Goal: Information Seeking & Learning: Learn about a topic

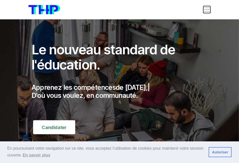
click at [204, 9] on span "Toggle navigation" at bounding box center [206, 9] width 7 height 7
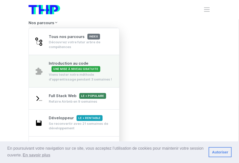
click at [61, 69] on span "Une mise à niveau gratuite" at bounding box center [75, 69] width 49 height 6
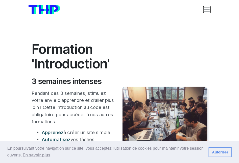
click at [203, 10] on span "Toggle navigation" at bounding box center [206, 9] width 7 height 7
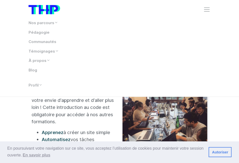
click at [208, 13] on div "Nos parcours Tous nos parcours index Découvrez votre futur arbre de compétences…" at bounding box center [119, 48] width 182 height 89
click at [207, 10] on span "Toggle navigation" at bounding box center [206, 9] width 7 height 7
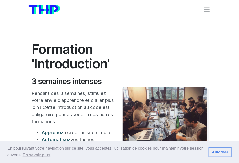
click at [202, 16] on nav "Nos parcours Tous nos parcours index Découvrez votre futur arbre de compétences…" at bounding box center [119, 9] width 239 height 19
click at [204, 10] on span "Toggle navigation" at bounding box center [206, 9] width 7 height 7
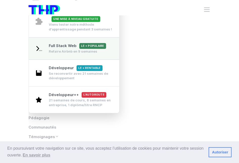
scroll to position [46, 0]
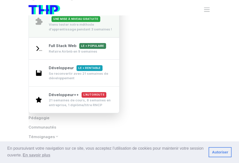
click at [69, 25] on div "Viens tester notre méthode d’apprentissage pendant 3 semaines !" at bounding box center [81, 27] width 65 height 10
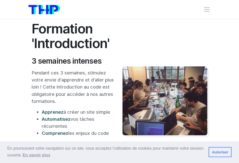
scroll to position [11, 0]
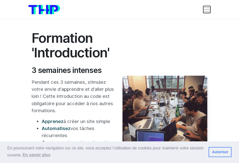
click at [206, 9] on span "Toggle navigation" at bounding box center [206, 9] width 7 height 7
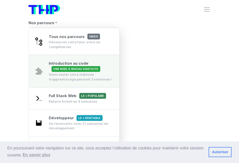
click at [60, 74] on div "Viens tester notre méthode d’apprentissage pendant 3 semaines !" at bounding box center [81, 77] width 65 height 10
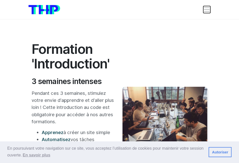
click at [209, 11] on span "Toggle navigation" at bounding box center [206, 9] width 7 height 7
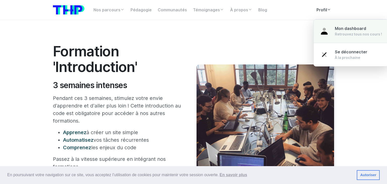
click at [238, 32] on div "Mon dashboard Retrouvez tous nos cours !" at bounding box center [358, 31] width 47 height 11
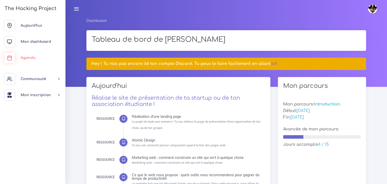
click at [28, 60] on link "Agenda" at bounding box center [32, 58] width 65 height 16
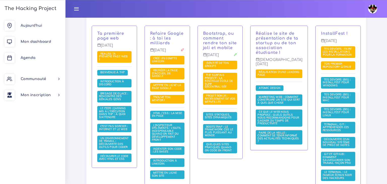
scroll to position [129, 0]
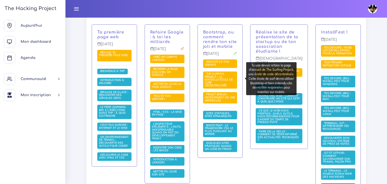
click at [225, 76] on span "The Surfing Project : la nouvelle école de surf décentralisée" at bounding box center [219, 79] width 28 height 15
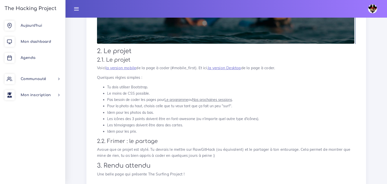
scroll to position [243, 0]
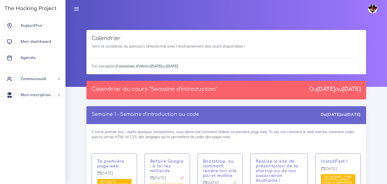
scroll to position [129, 0]
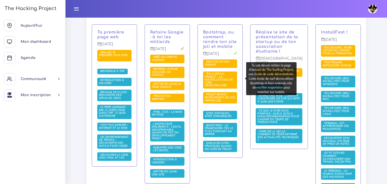
click at [223, 77] on span "The Surfing Project : la nouvelle école de surf décentralisée" at bounding box center [219, 79] width 28 height 15
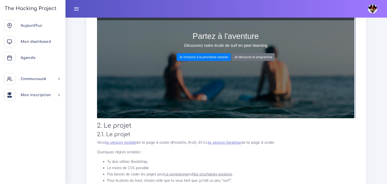
scroll to position [129, 0]
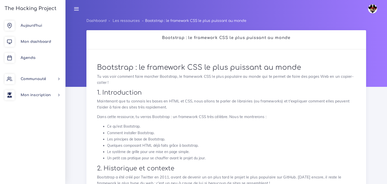
click at [374, 85] on div at bounding box center [227, 52] width 322 height 69
click at [33, 26] on span "Aujourd'hui" at bounding box center [31, 26] width 21 height 4
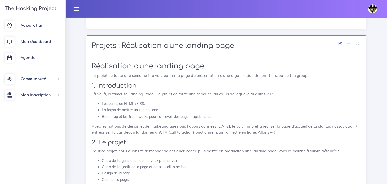
scroll to position [182, 0]
click at [38, 43] on span "Mon dashboard" at bounding box center [36, 42] width 31 height 4
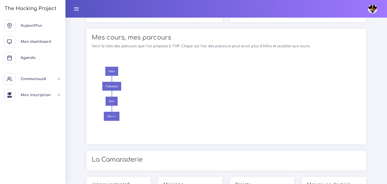
scroll to position [590, 0]
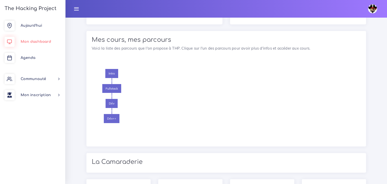
click at [45, 45] on link "Mon dashboard" at bounding box center [32, 42] width 65 height 16
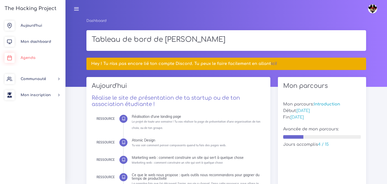
click at [29, 60] on span "Agenda" at bounding box center [28, 58] width 15 height 4
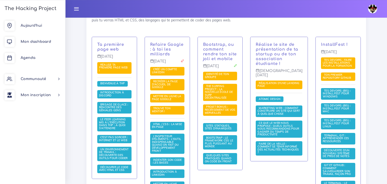
scroll to position [117, 0]
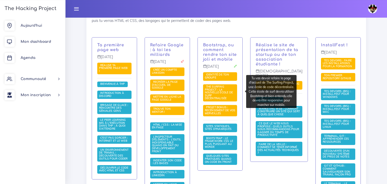
click at [226, 90] on span "The Surfing Project : la nouvelle école de surf décentralisée" at bounding box center [219, 92] width 28 height 15
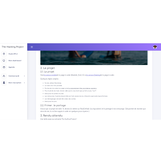
scroll to position [197, 0]
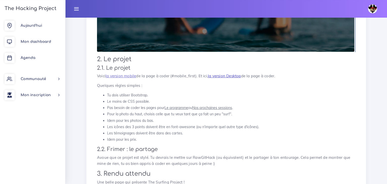
click at [220, 76] on link "la version Desktop" at bounding box center [224, 76] width 33 height 5
click at [216, 74] on link "la version Desktop" at bounding box center [224, 76] width 33 height 5
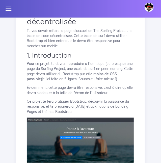
scroll to position [74, 0]
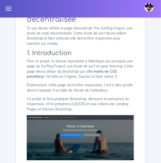
click at [124, 57] on h2 "1. Introduction" at bounding box center [80, 53] width 107 height 7
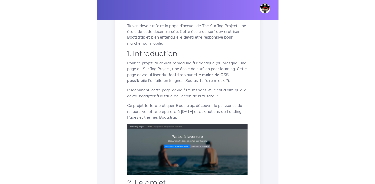
scroll to position [80, 0]
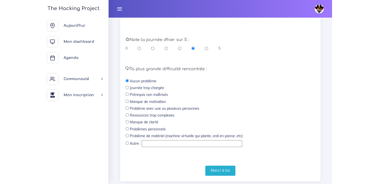
scroll to position [140, 0]
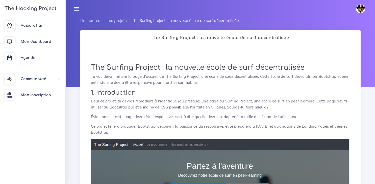
scroll to position [129, 0]
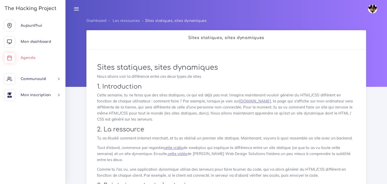
click at [33, 56] on link "Agenda" at bounding box center [32, 58] width 65 height 16
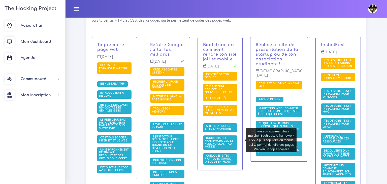
scroll to position [117, 0]
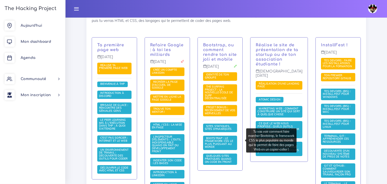
click at [223, 139] on span "Bootstrap : le framework CSS le plus puissant au monde" at bounding box center [219, 143] width 28 height 12
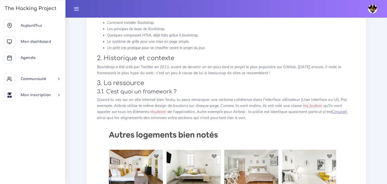
scroll to position [87, 0]
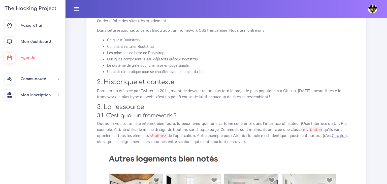
click at [32, 59] on span "Agenda" at bounding box center [28, 58] width 15 height 4
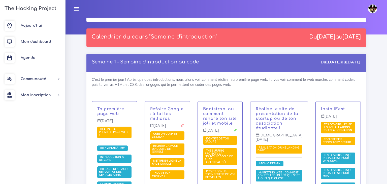
scroll to position [52, 0]
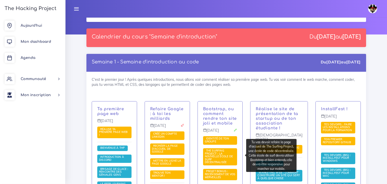
click at [224, 154] on span "The Surfing Project : la nouvelle école de surf décentralisée" at bounding box center [219, 156] width 28 height 15
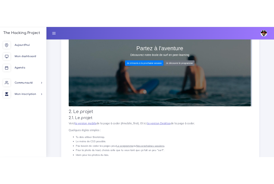
scroll to position [136, 0]
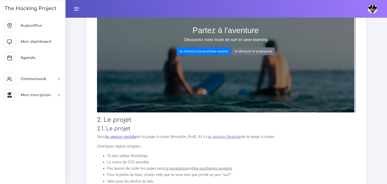
click at [130, 136] on link "la version mobile" at bounding box center [121, 136] width 31 height 5
